Goal: Feedback & Contribution: Leave review/rating

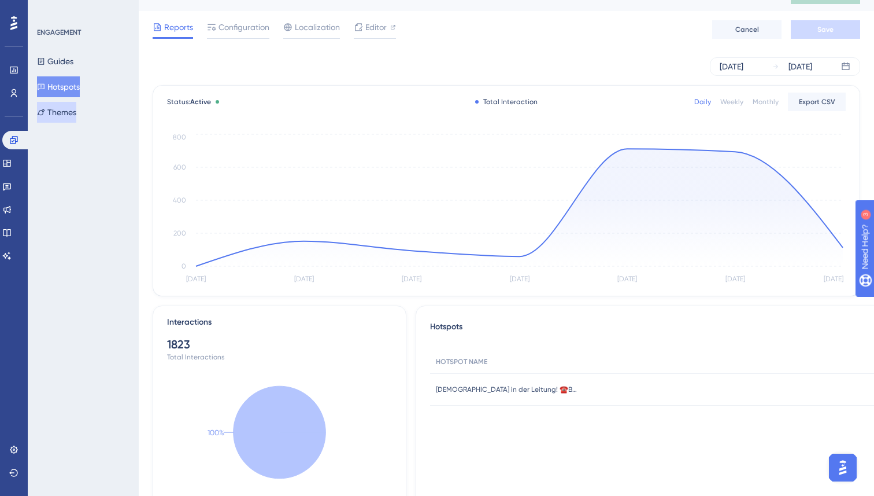
click at [53, 114] on button "Themes" at bounding box center [56, 112] width 39 height 21
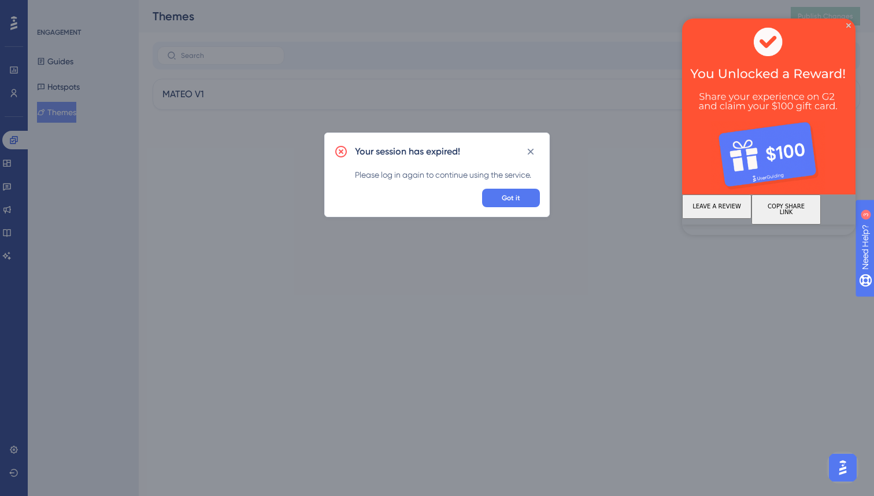
click at [727, 213] on button "LEAVE A REVIEW" at bounding box center [716, 206] width 69 height 24
click at [507, 195] on span "Got it" at bounding box center [511, 197] width 19 height 9
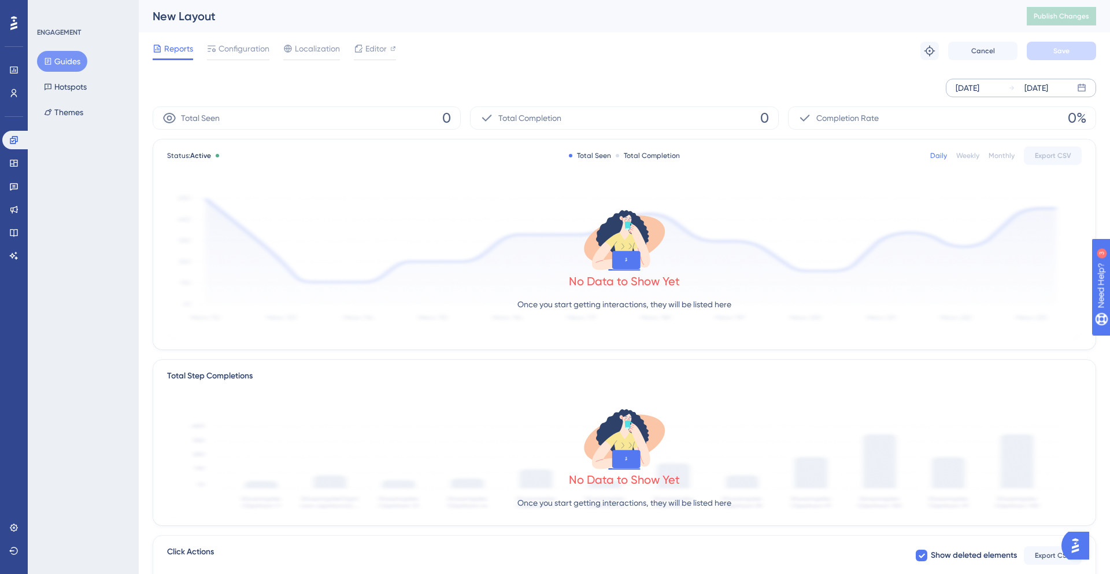
click at [1048, 88] on div "[DATE]" at bounding box center [1037, 88] width 24 height 14
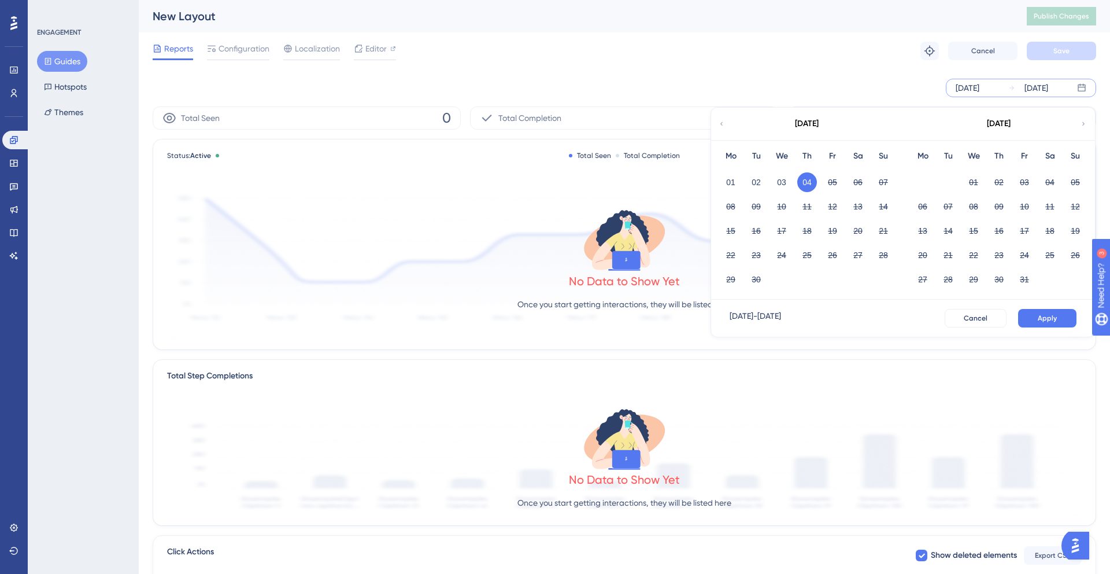
click at [712, 87] on div "Sep 04 2025 Sep 04 2025 September 2025 Mo Tu We Th Fr Sa Su 01 02 03 04 05 06 0…" at bounding box center [625, 88] width 944 height 19
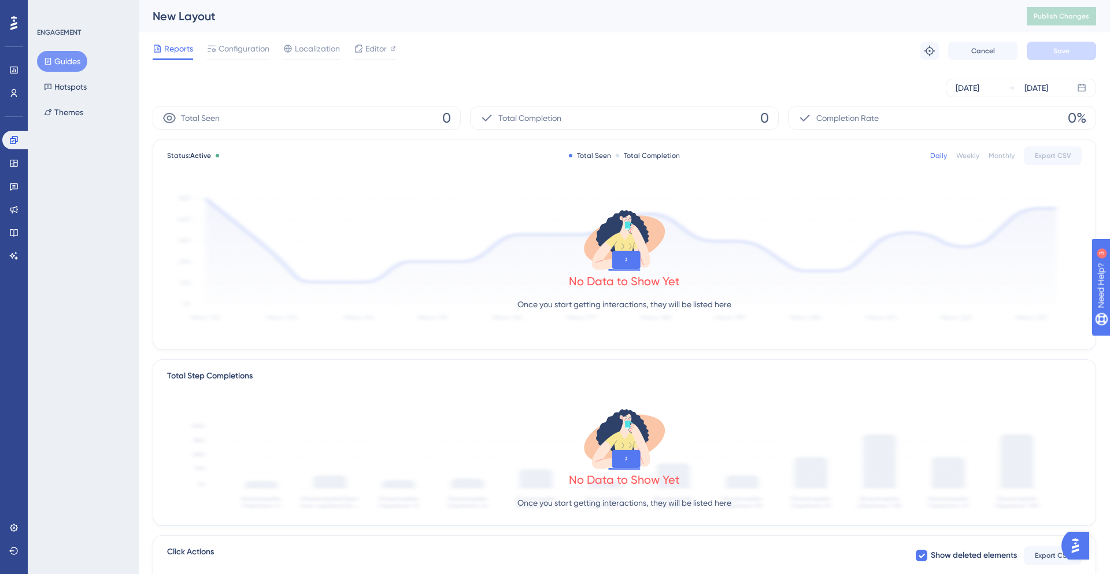
scroll to position [234, 0]
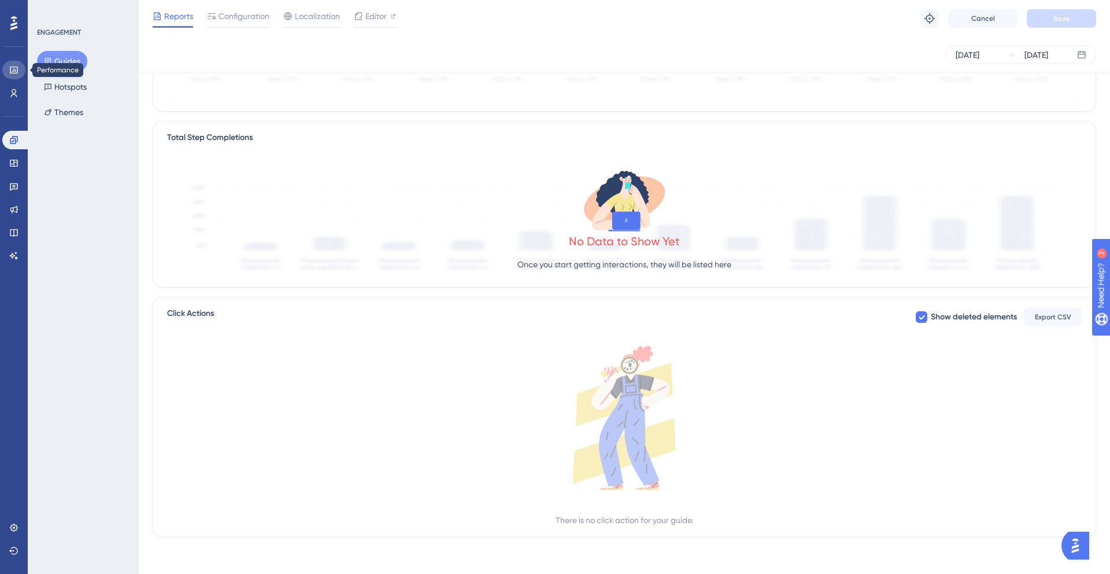
click at [12, 70] on icon at bounding box center [14, 69] width 8 height 7
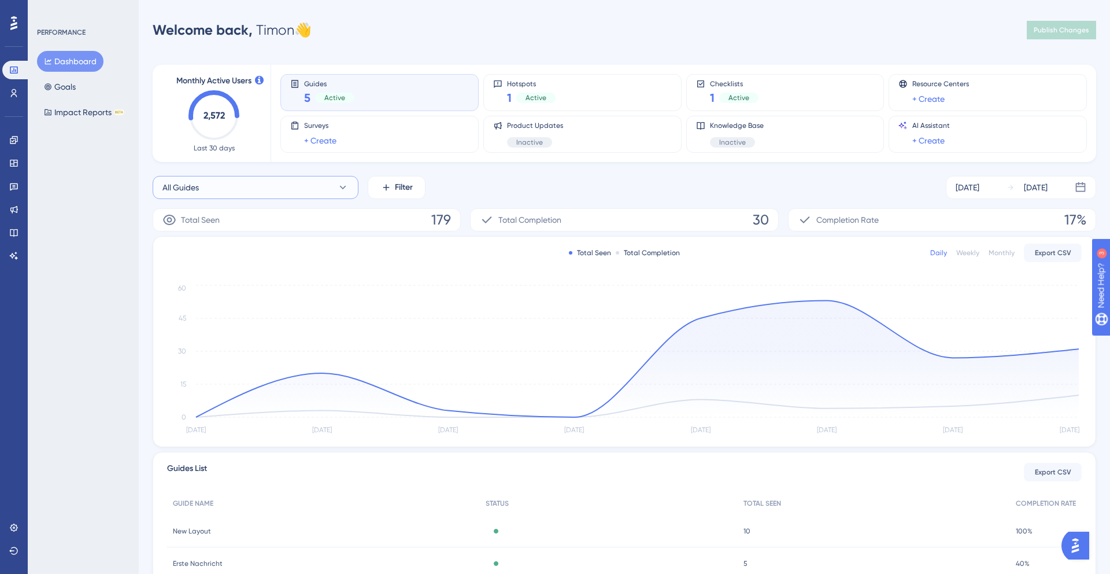
click at [313, 191] on button "All Guides" at bounding box center [256, 187] width 206 height 23
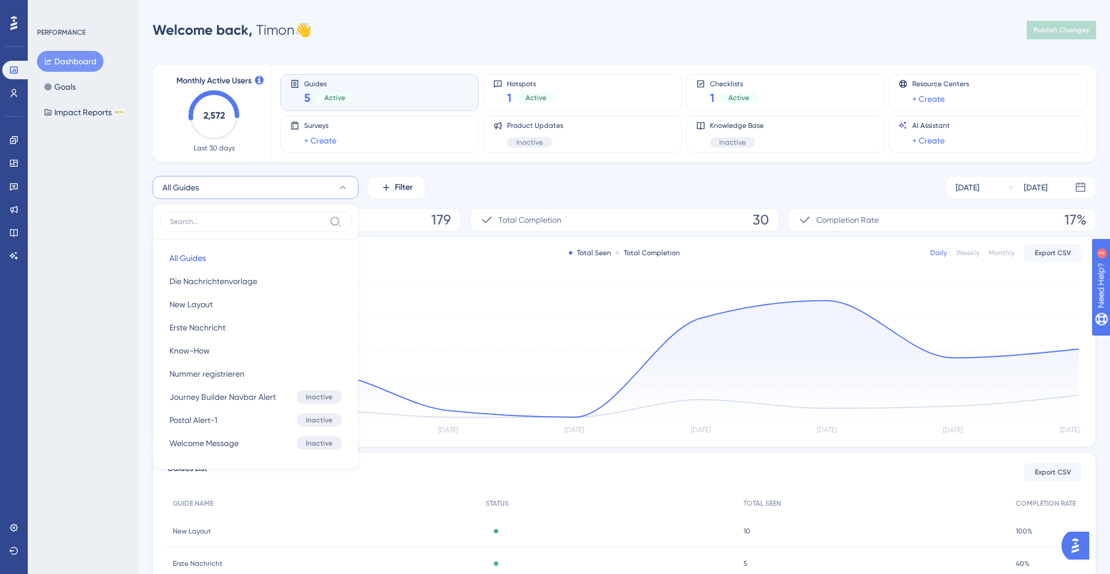
scroll to position [50, 0]
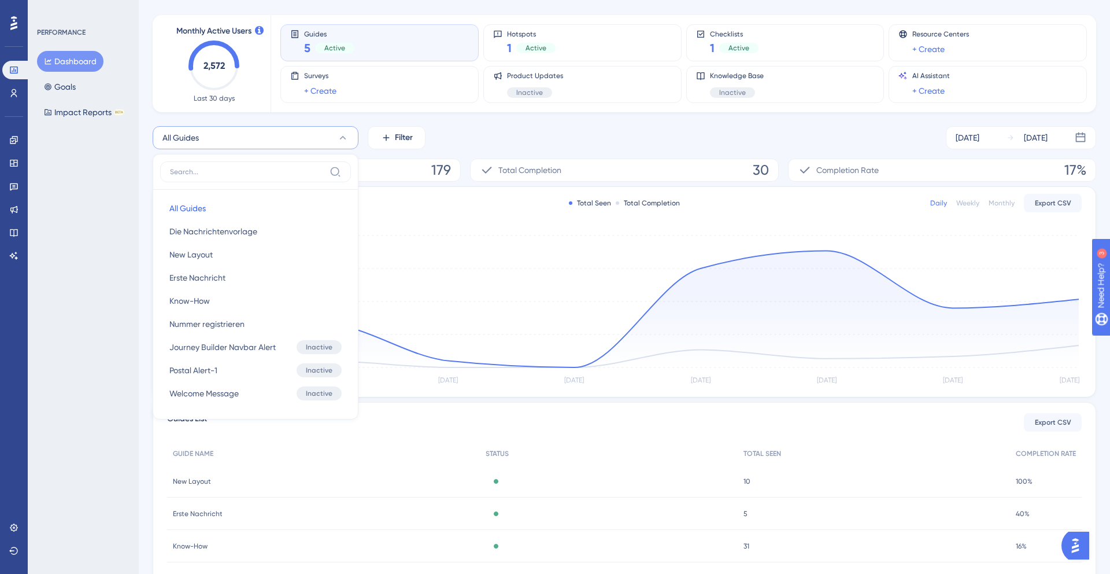
click at [582, 134] on div "All Guides All Guides All Guides Die Nachrichtenvorlage Die Nachrichtenvorlage …" at bounding box center [625, 137] width 944 height 23
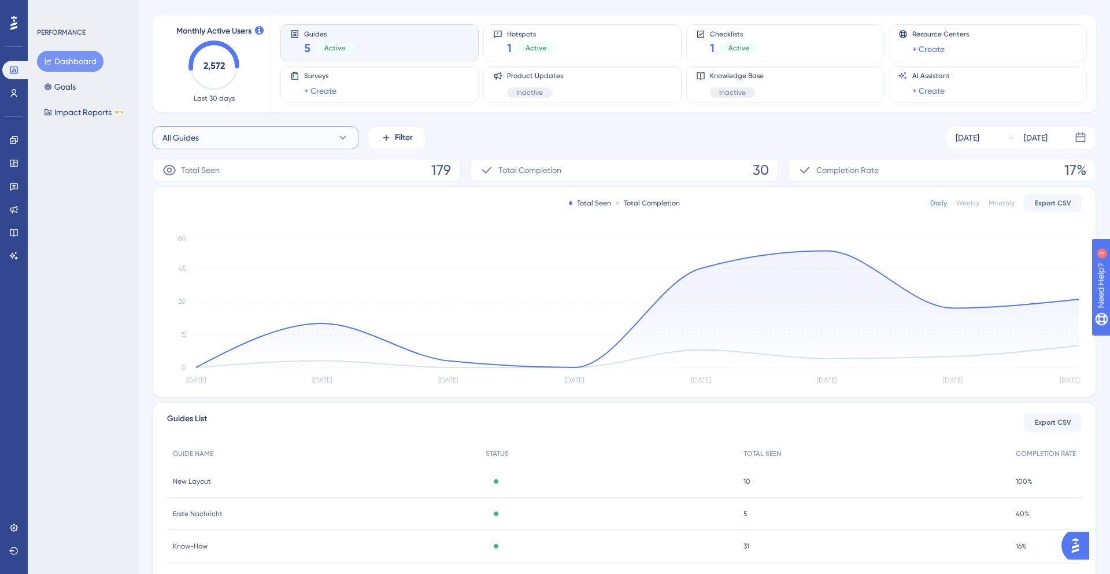
click at [283, 146] on button "All Guides" at bounding box center [256, 137] width 206 height 23
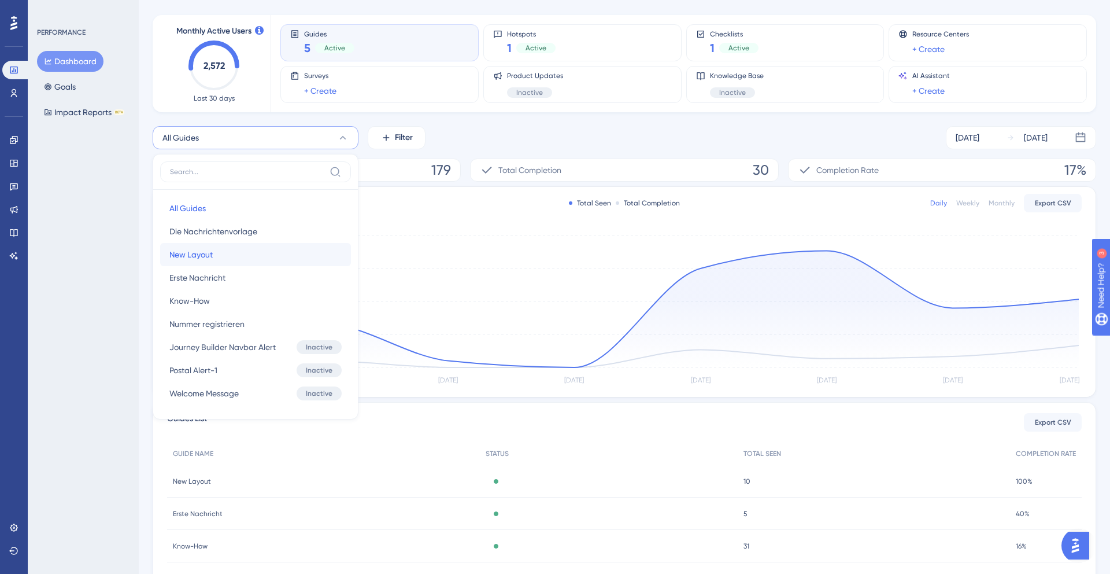
click at [202, 243] on button "New Layout New Layout" at bounding box center [255, 254] width 191 height 23
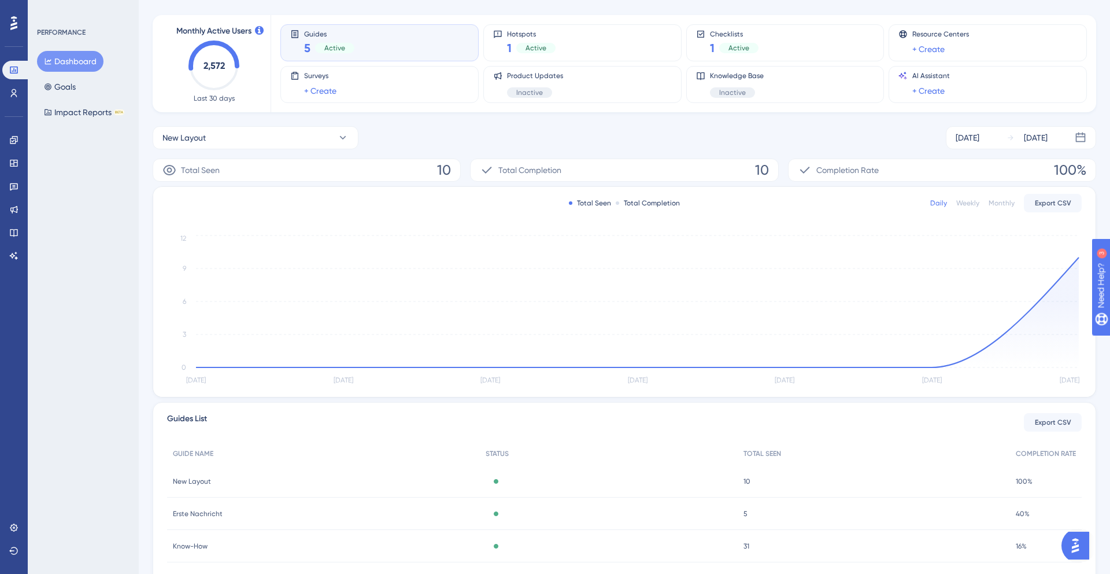
click at [792, 115] on div "Monthly Active Users 2,572 Last 30 days Guides 5 Active Hotspots 1 Active Check…" at bounding box center [625, 325] width 944 height 649
